Goal: Transaction & Acquisition: Book appointment/travel/reservation

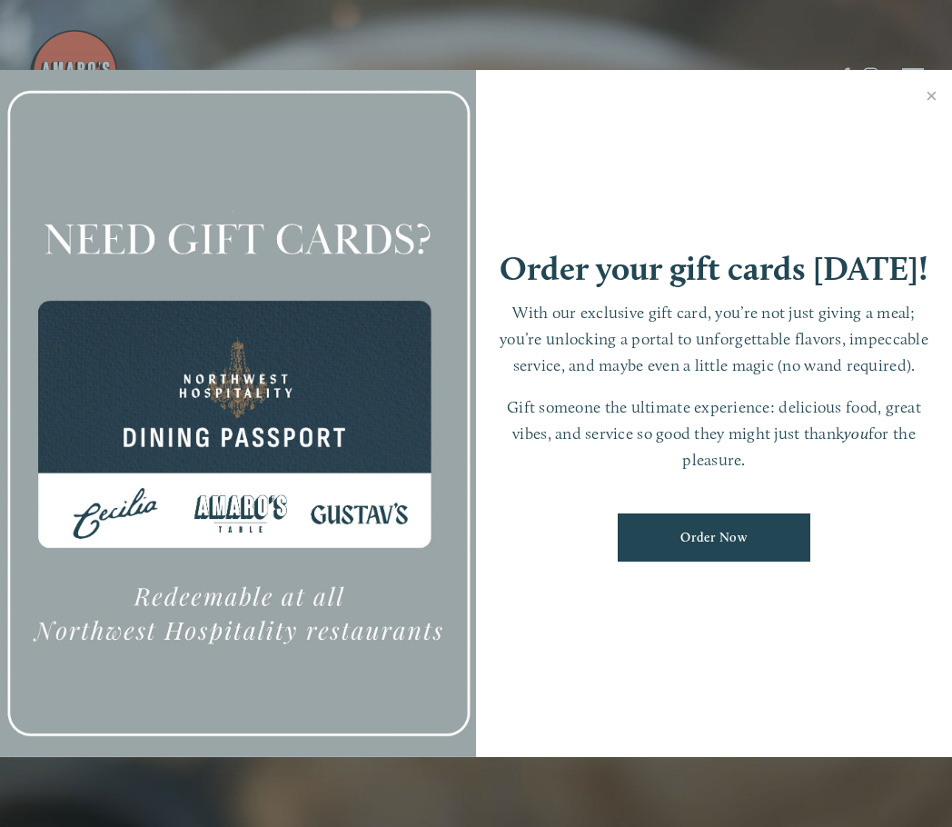
scroll to position [38, 0]
click at [926, 101] on link "Close" at bounding box center [931, 98] width 35 height 51
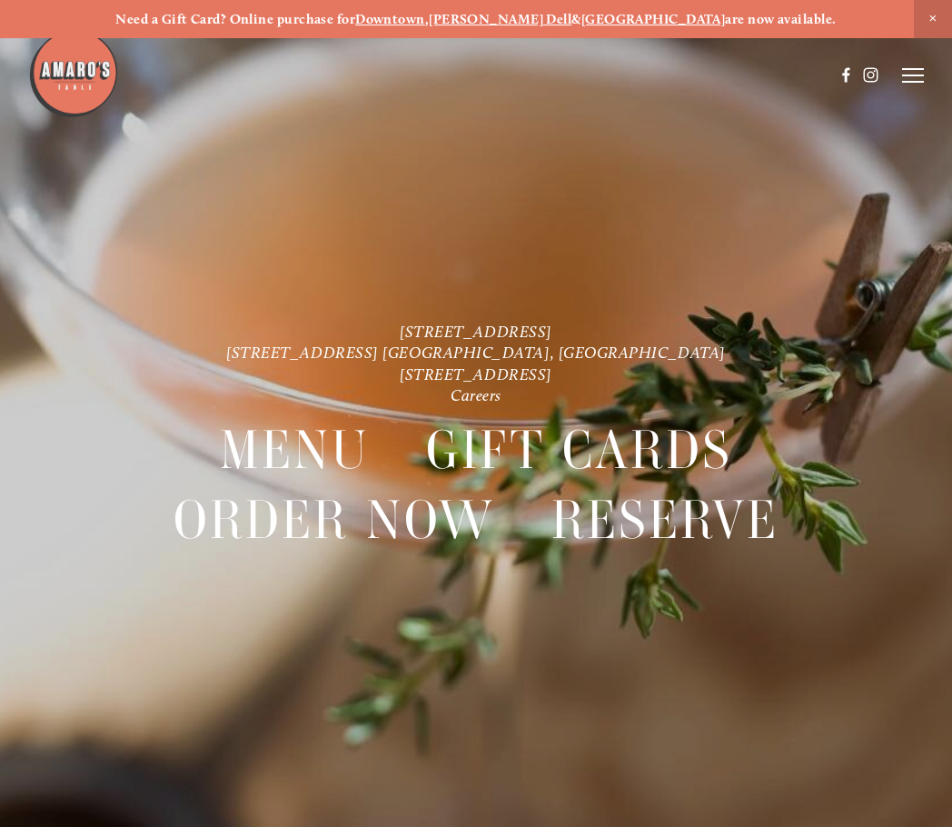
scroll to position [0, 0]
click at [918, 76] on icon at bounding box center [913, 75] width 22 height 16
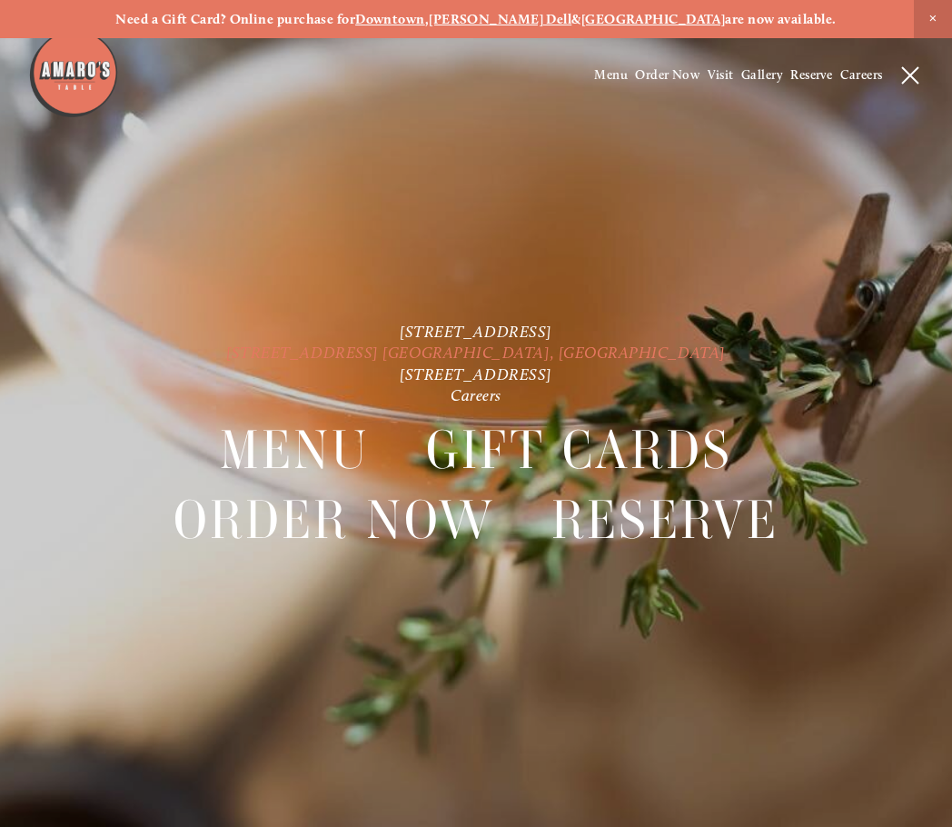
click at [540, 359] on link "[STREET_ADDRESS] [GEOGRAPHIC_DATA], [GEOGRAPHIC_DATA]" at bounding box center [476, 351] width 500 height 19
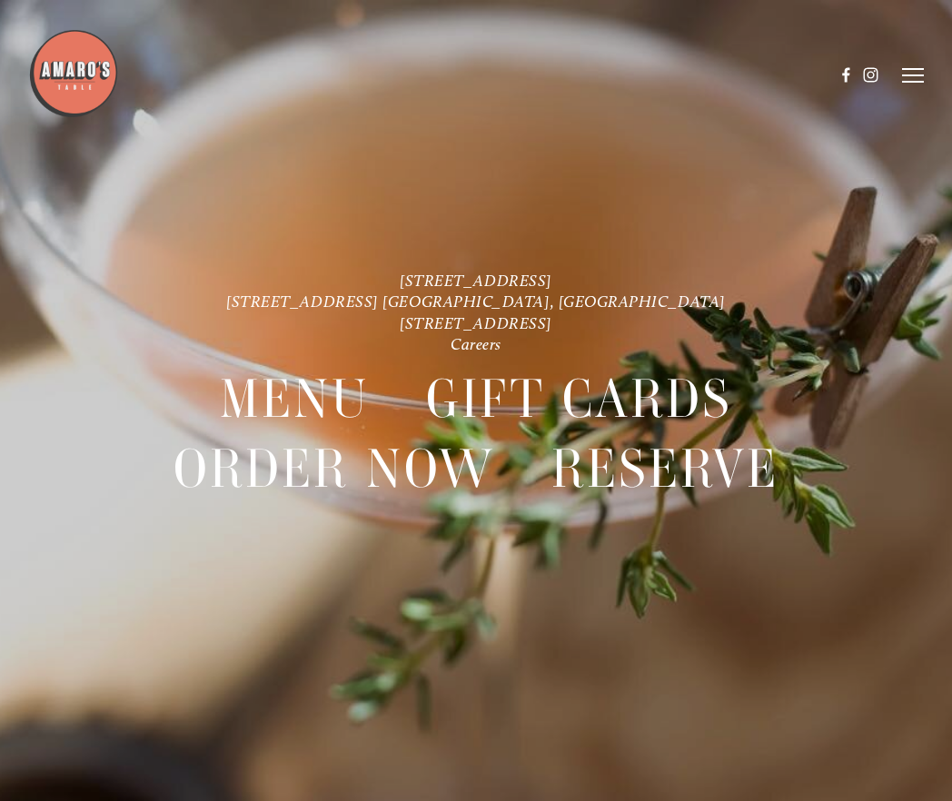
scroll to position [38, 0]
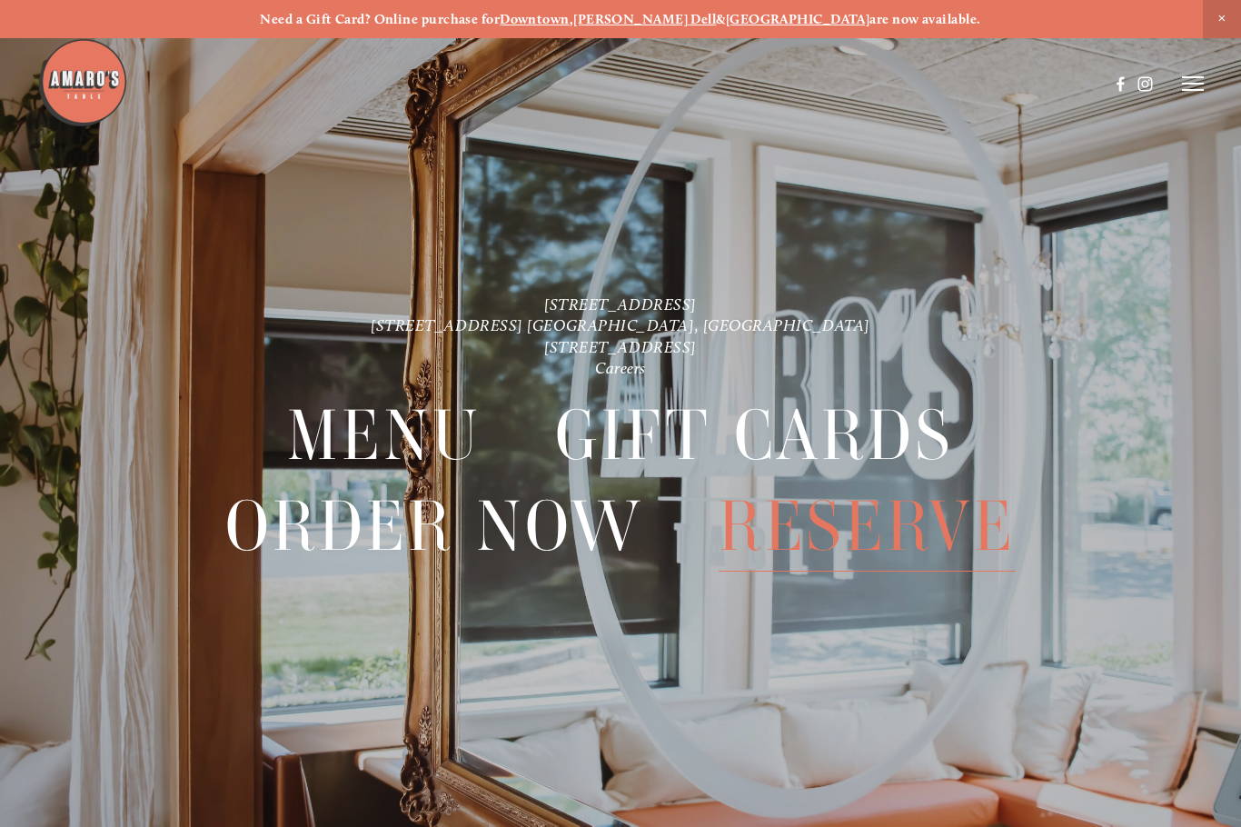
click at [823, 531] on span "Reserve" at bounding box center [867, 526] width 297 height 90
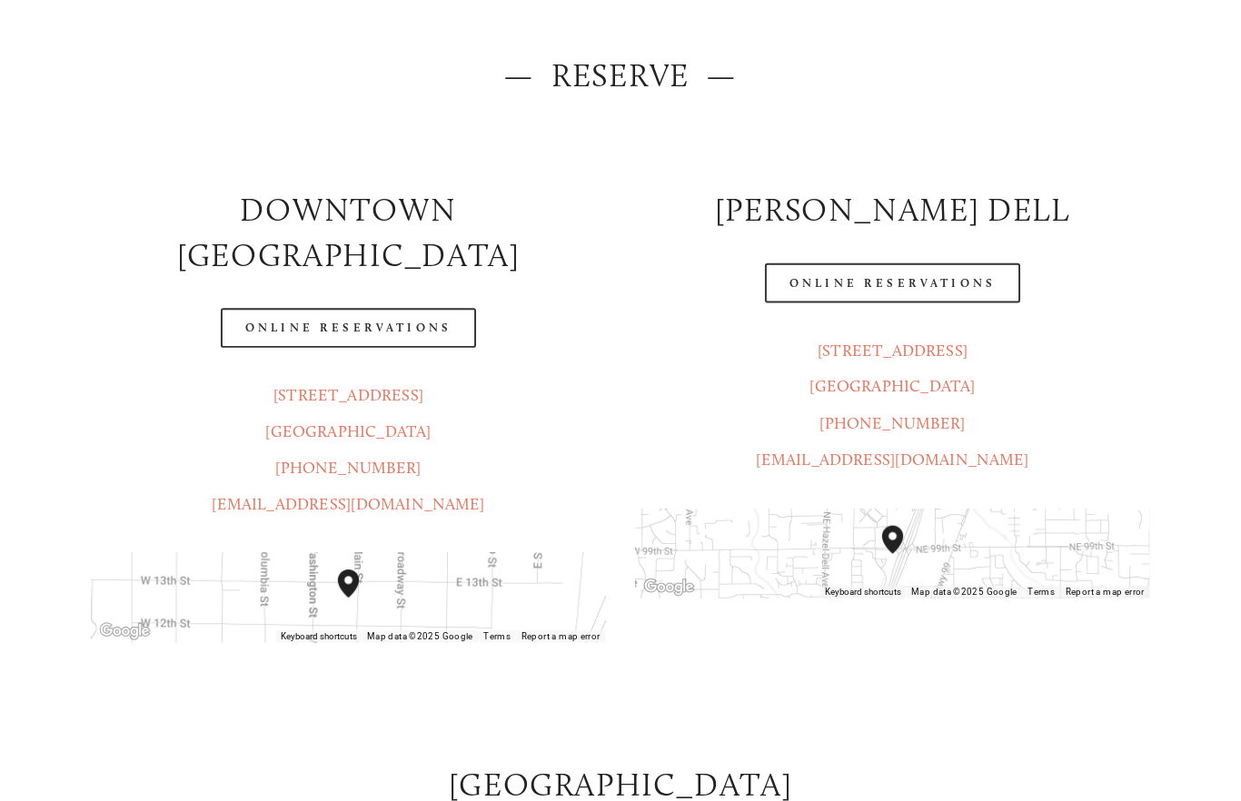
scroll to position [214, 0]
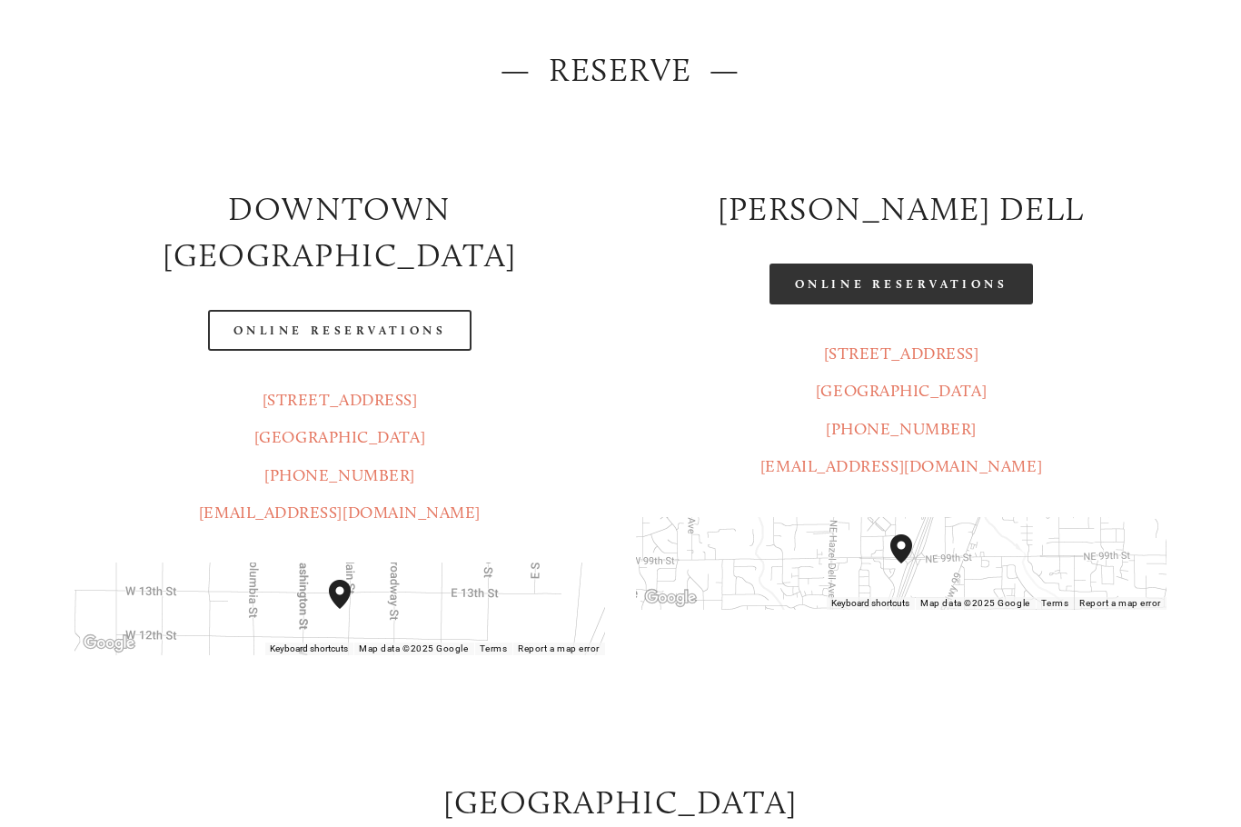
click at [834, 303] on link "Online Reservations" at bounding box center [900, 283] width 263 height 41
